Goal: Navigation & Orientation: Understand site structure

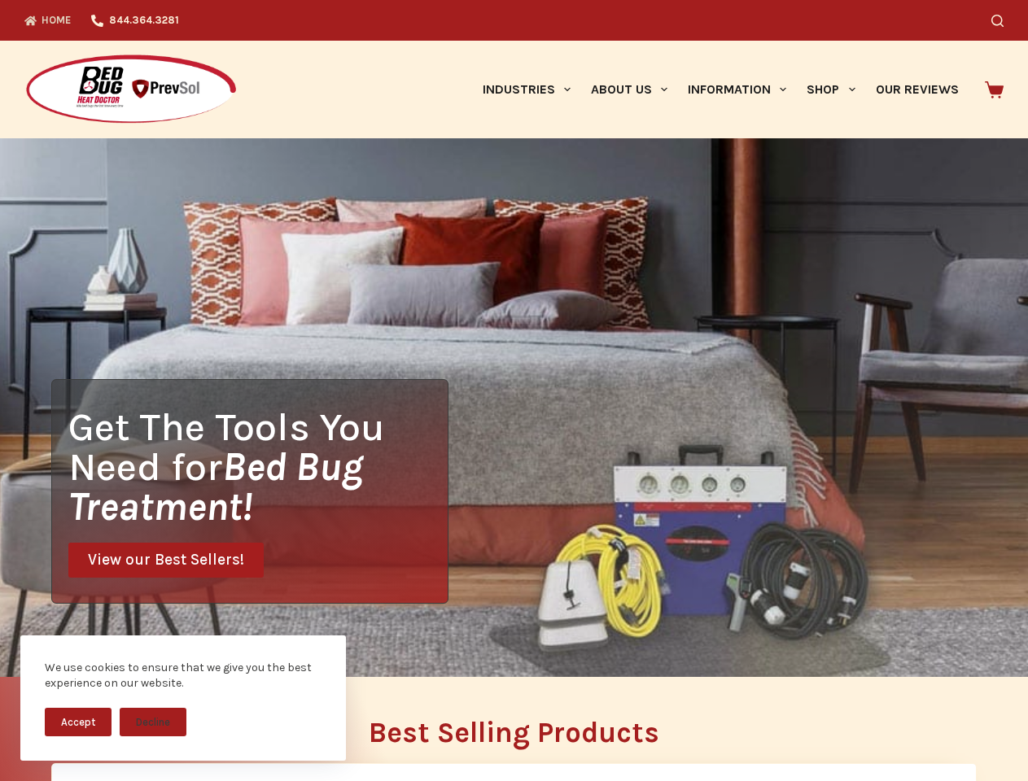
click at [514, 391] on div "Get The Tools You Need for Bed Bug Treatment! View our Best Sellers!" at bounding box center [514, 407] width 1028 height 539
click at [78, 722] on button "Accept" at bounding box center [78, 722] width 67 height 28
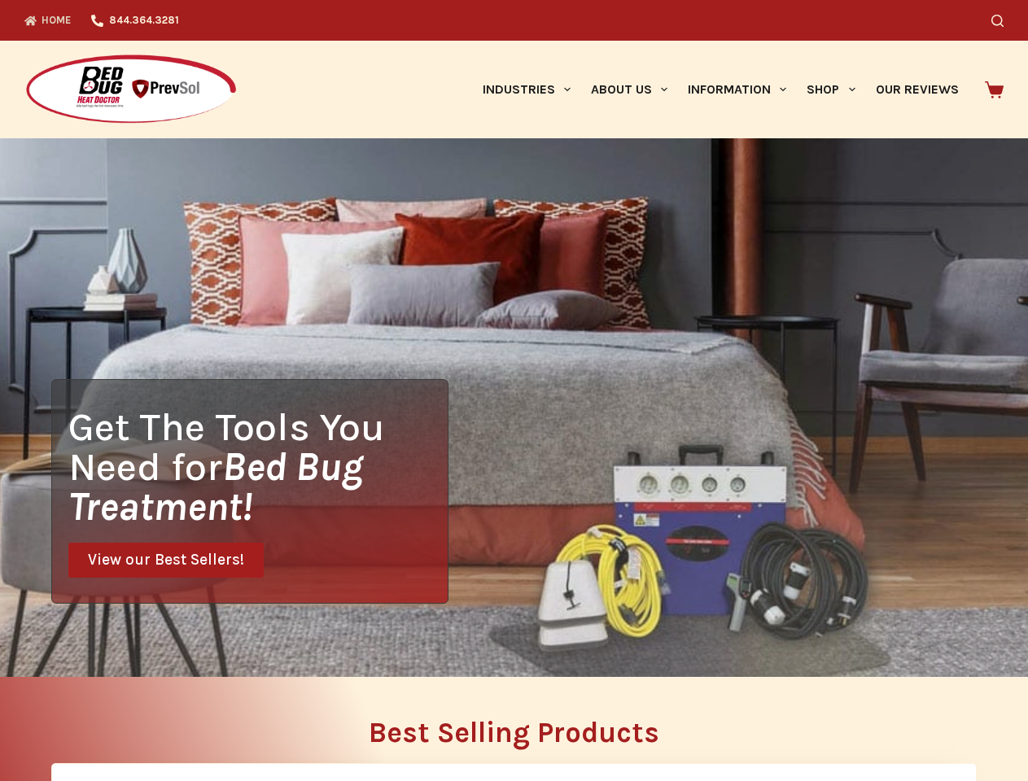
click at [153, 722] on button "Decline" at bounding box center [153, 734] width 67 height 28
click at [1004, 20] on icon "Search" at bounding box center [997, 21] width 12 height 12
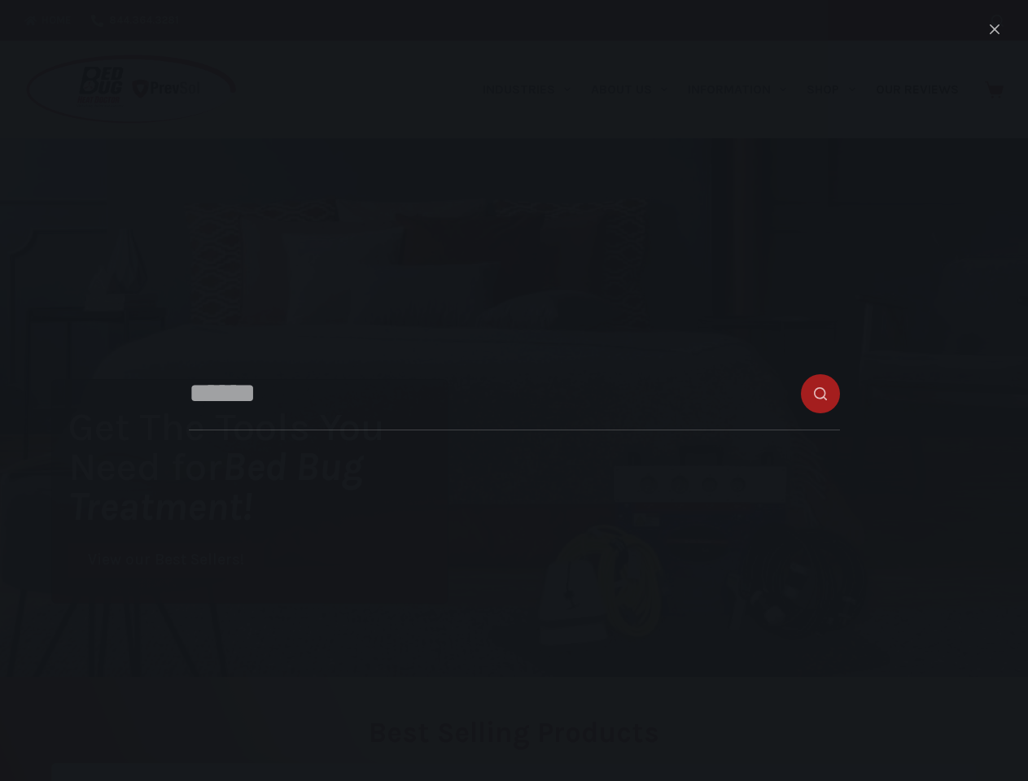
click at [532, 90] on link "Industries" at bounding box center [526, 90] width 108 height 98
click at [636, 90] on link "About Us" at bounding box center [628, 90] width 97 height 98
click at [744, 90] on link "Information" at bounding box center [737, 90] width 119 height 98
click at [838, 90] on link "Shop" at bounding box center [831, 90] width 68 height 98
